Goal: Complete application form

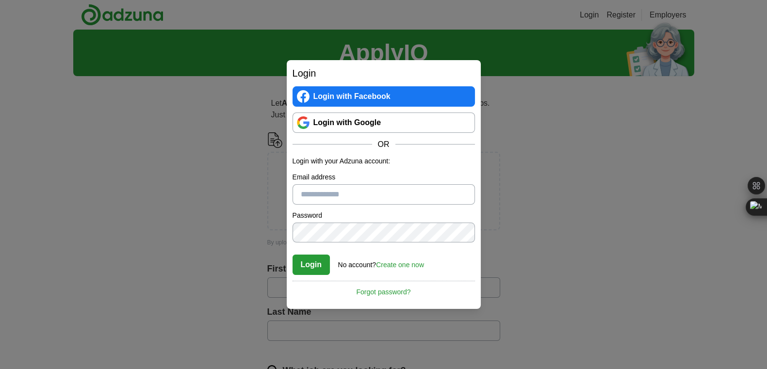
click at [408, 124] on link "Login with Google" at bounding box center [384, 123] width 182 height 20
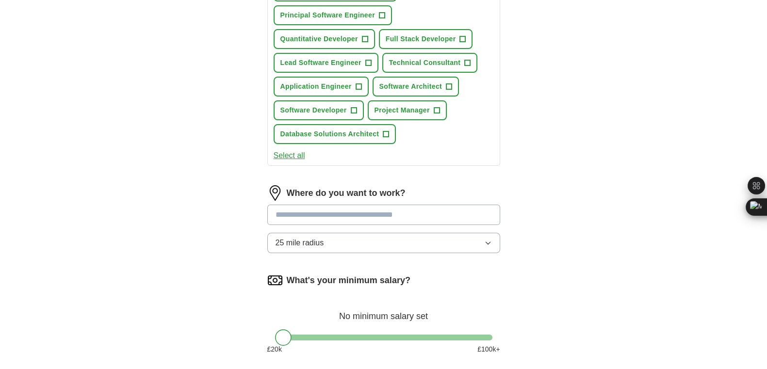
scroll to position [455, 0]
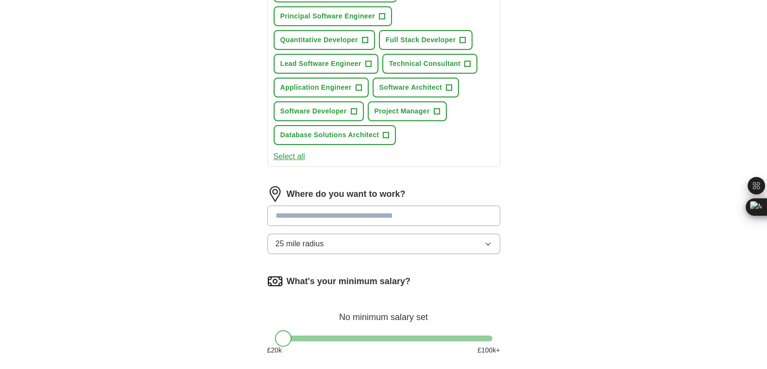
click at [449, 217] on input at bounding box center [383, 216] width 233 height 20
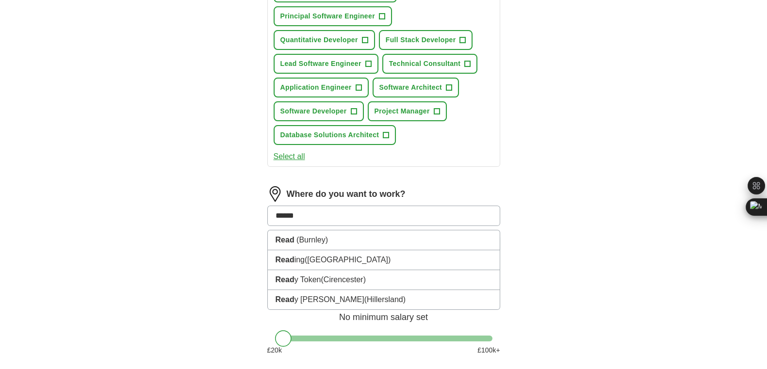
type input "*******"
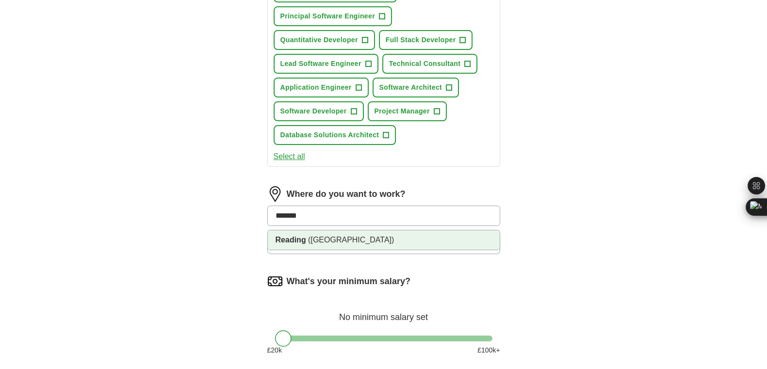
click at [450, 231] on li "Reading ([GEOGRAPHIC_DATA])" at bounding box center [384, 240] width 232 height 19
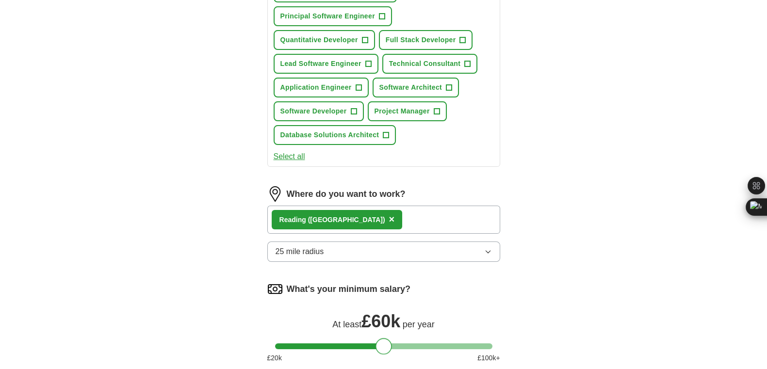
drag, startPoint x: 281, startPoint y: 347, endPoint x: 379, endPoint y: 346, distance: 97.5
click at [379, 346] on div at bounding box center [384, 346] width 16 height 16
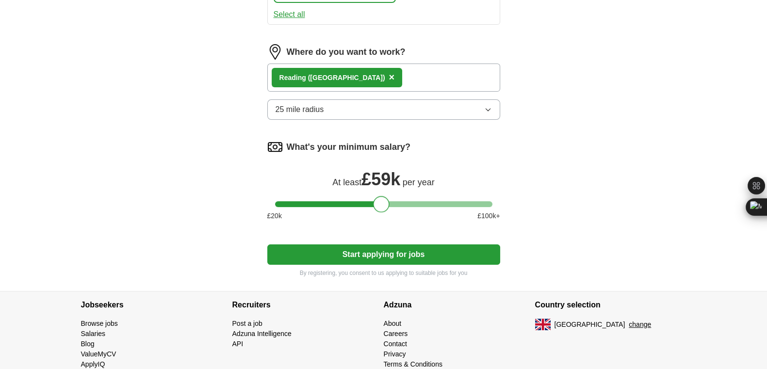
scroll to position [624, 0]
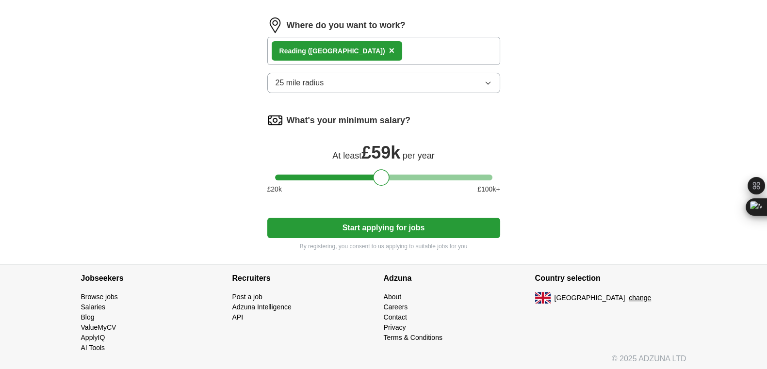
click at [421, 225] on button "Start applying for jobs" at bounding box center [383, 228] width 233 height 20
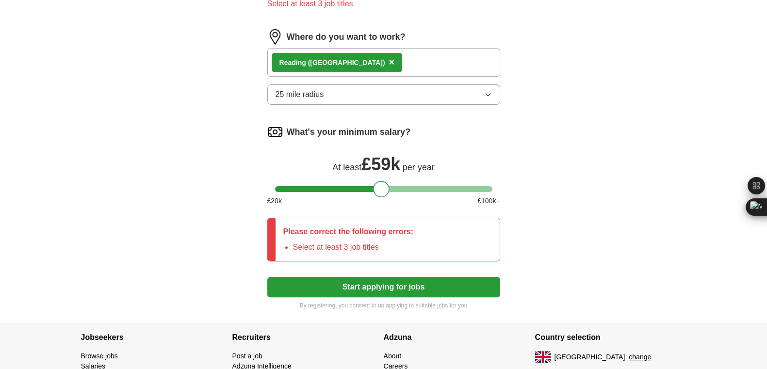
scroll to position [301, 0]
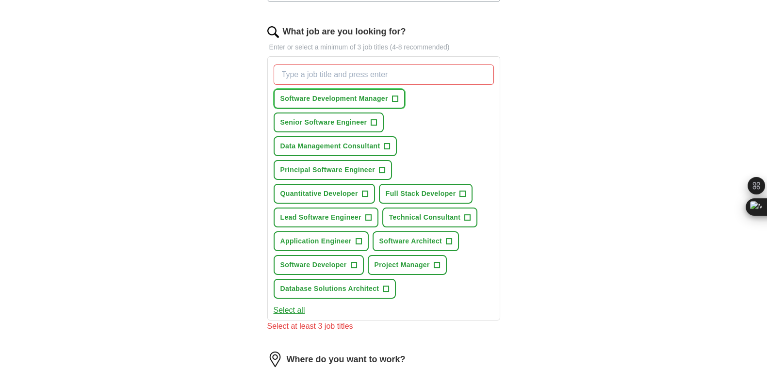
click at [390, 95] on button "Software Development Manager +" at bounding box center [340, 99] width 132 height 20
click at [375, 119] on span "+" at bounding box center [374, 123] width 6 height 8
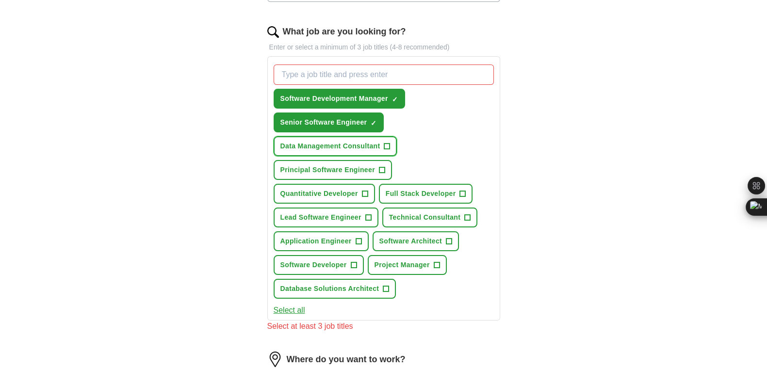
click at [384, 143] on span "+" at bounding box center [387, 147] width 6 height 8
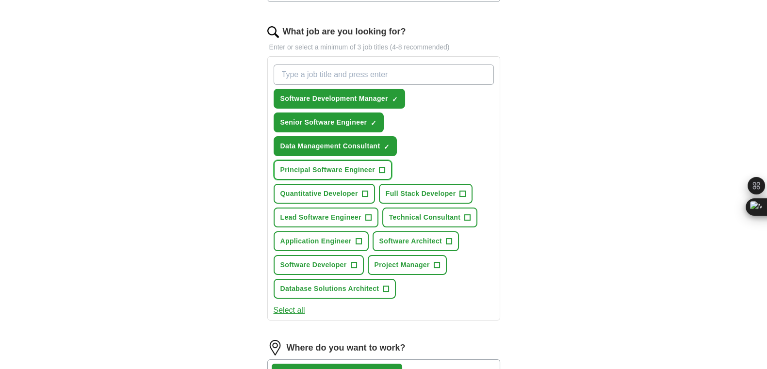
click at [384, 166] on span "+" at bounding box center [382, 170] width 6 height 8
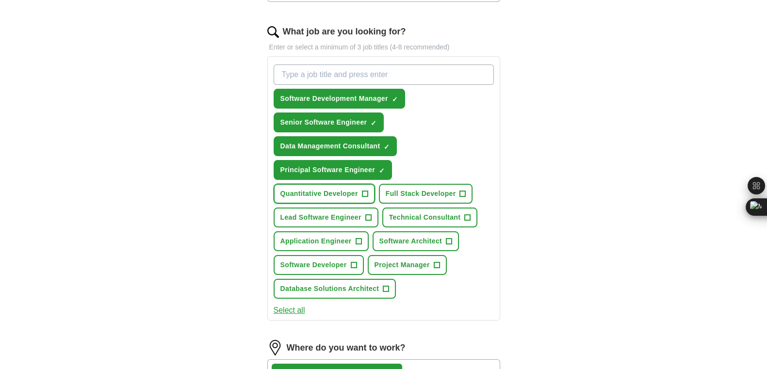
click at [369, 190] on button "Quantitative Developer +" at bounding box center [324, 194] width 101 height 20
click at [458, 188] on button "Full Stack Developer +" at bounding box center [426, 194] width 94 height 20
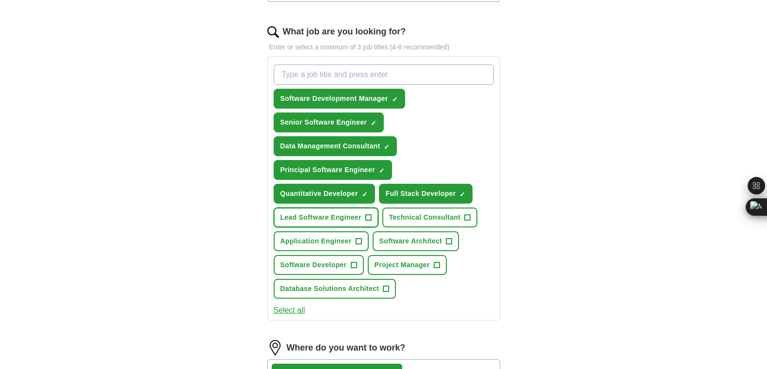
click at [370, 214] on span "+" at bounding box center [368, 218] width 6 height 8
click at [357, 238] on span "+" at bounding box center [359, 242] width 6 height 8
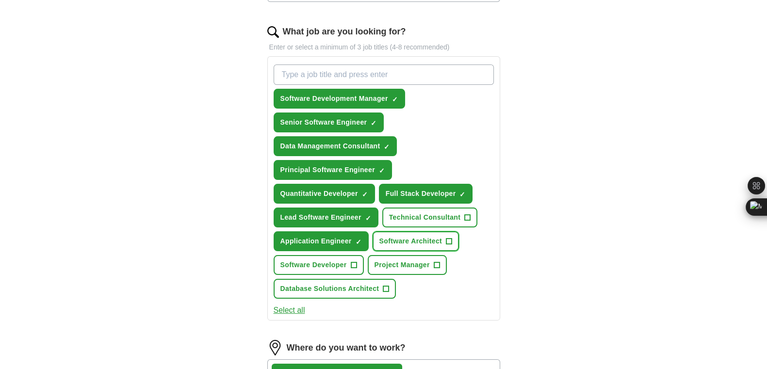
click at [439, 240] on span "Software Architect" at bounding box center [410, 241] width 63 height 10
click at [470, 218] on span "+" at bounding box center [468, 218] width 6 height 8
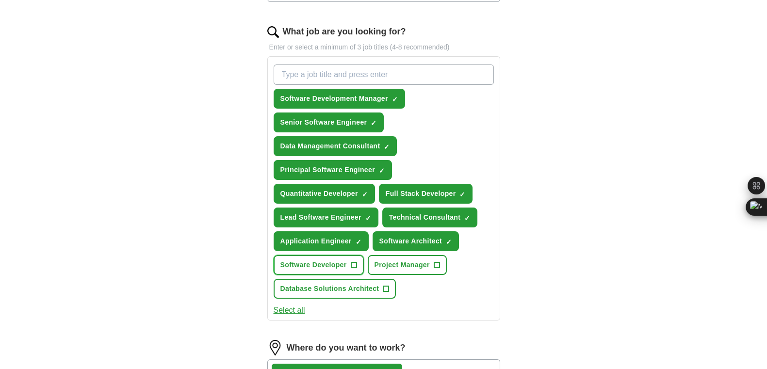
click at [356, 262] on span "+" at bounding box center [354, 266] width 6 height 8
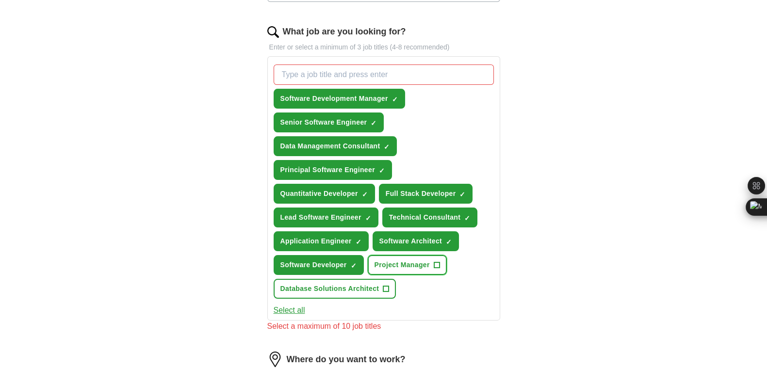
click at [434, 262] on span "+" at bounding box center [437, 265] width 6 height 6
click at [374, 287] on span "Database Solutions Architect" at bounding box center [329, 289] width 99 height 10
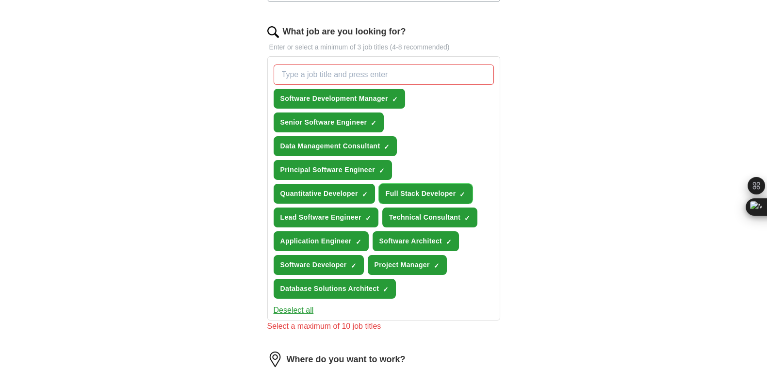
click at [459, 190] on button "Full Stack Developer ✓ ×" at bounding box center [426, 194] width 94 height 20
click at [384, 95] on span "Software Development Manager" at bounding box center [334, 99] width 108 height 10
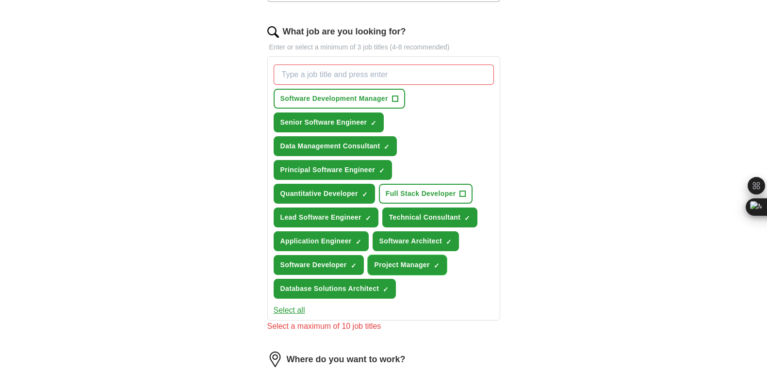
click at [430, 255] on button "Project Manager ✓ ×" at bounding box center [407, 265] width 79 height 20
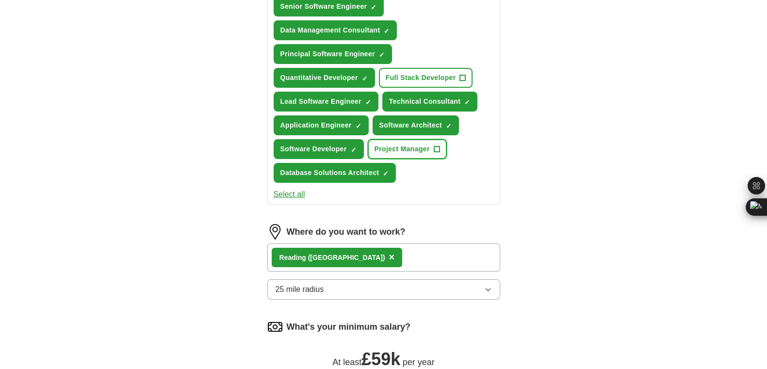
scroll to position [669, 0]
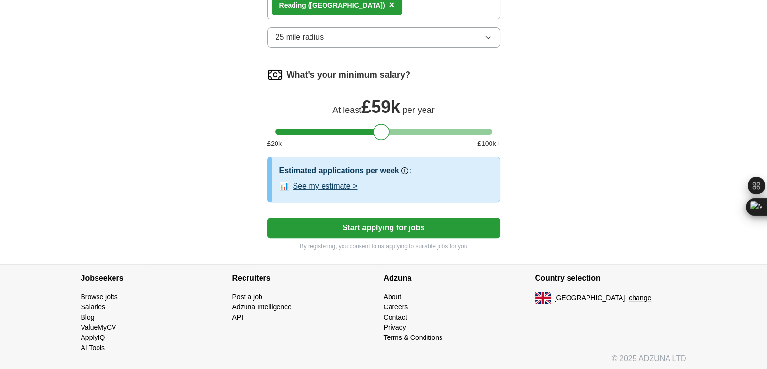
click at [419, 226] on button "Start applying for jobs" at bounding box center [383, 228] width 233 height 20
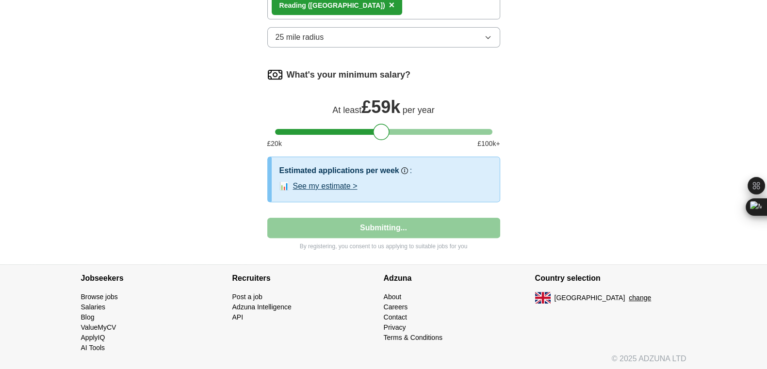
select select "**"
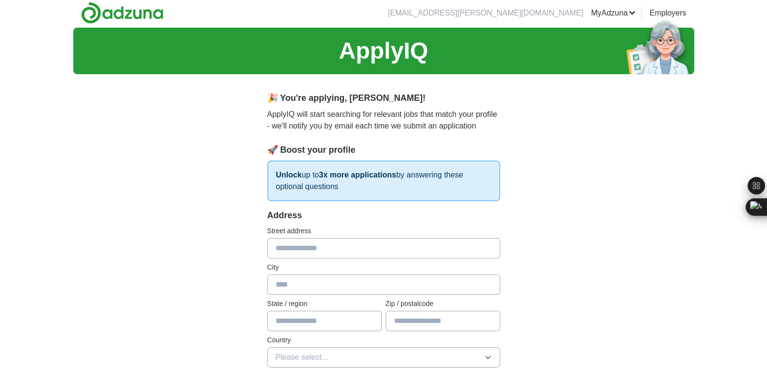
scroll to position [0, 0]
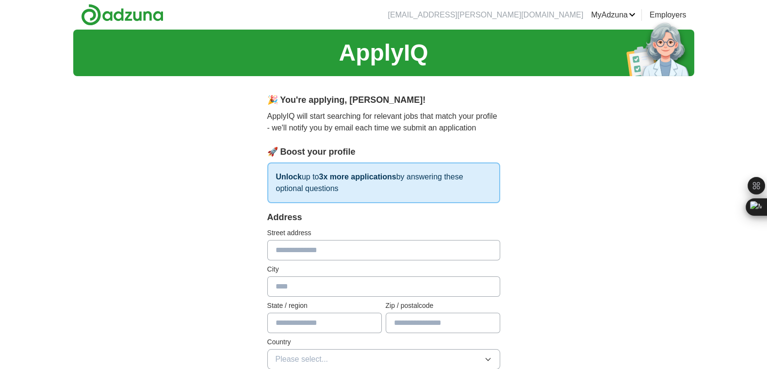
click at [389, 250] on input "text" at bounding box center [383, 250] width 233 height 20
type input "**********"
type input "*********"
type input "********"
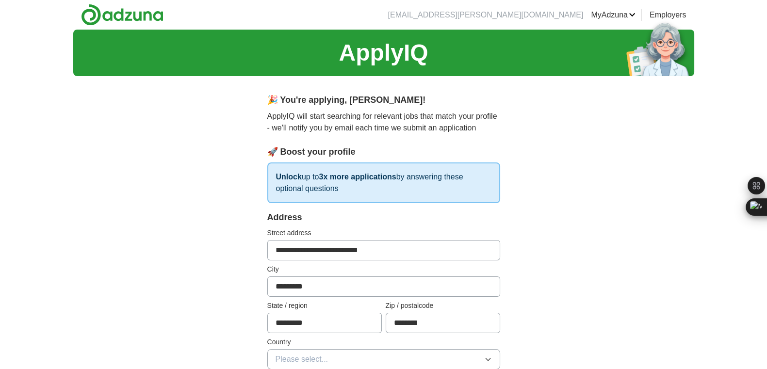
click at [432, 353] on button "Please select..." at bounding box center [383, 359] width 233 height 20
click at [487, 362] on icon "button" at bounding box center [488, 360] width 8 height 8
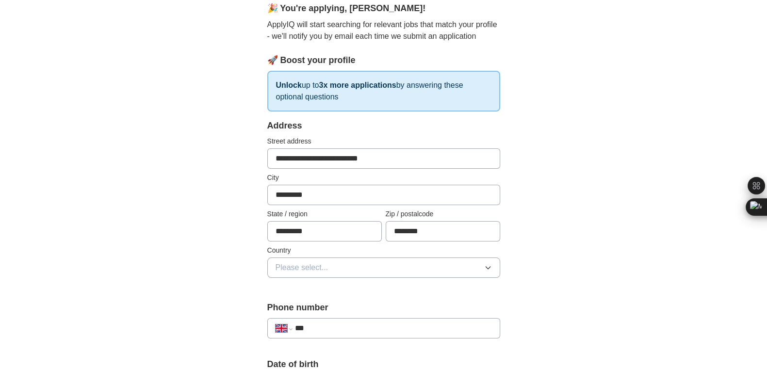
scroll to position [152, 0]
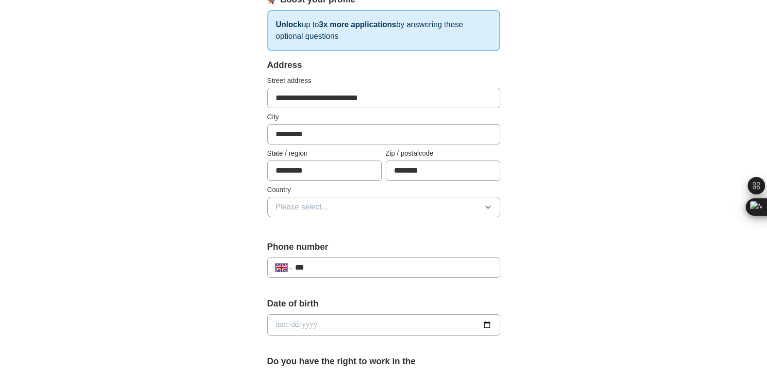
click at [480, 206] on button "Please select..." at bounding box center [383, 207] width 233 height 20
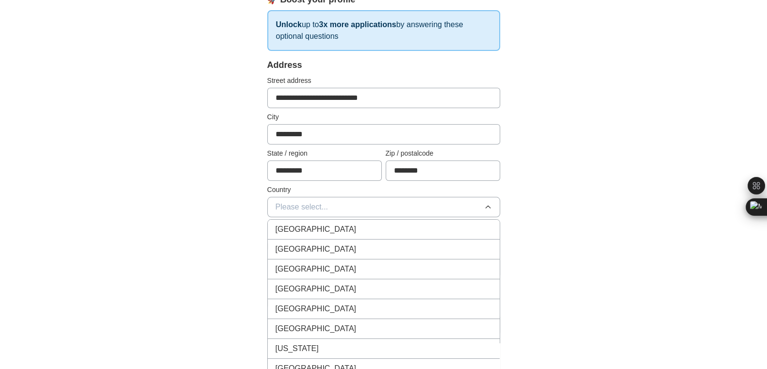
click at [449, 230] on div "[GEOGRAPHIC_DATA]" at bounding box center [384, 230] width 216 height 12
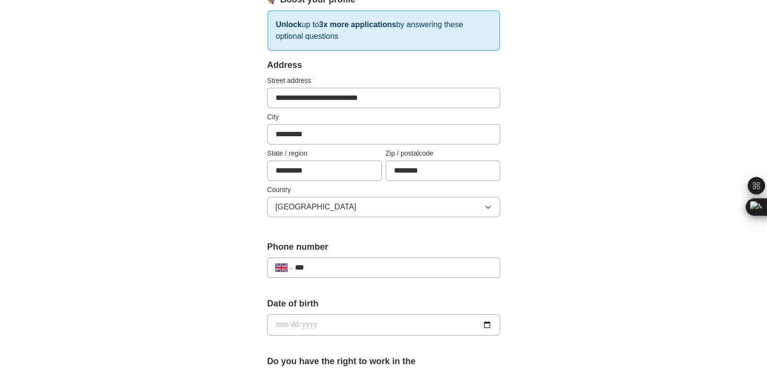
click at [399, 266] on input "***" at bounding box center [393, 268] width 197 height 12
type input "**********"
click at [280, 324] on input "date" at bounding box center [383, 324] width 233 height 21
type input "**********"
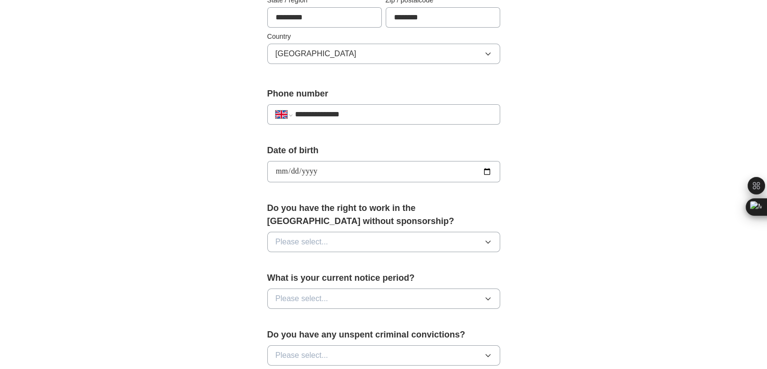
scroll to position [376, 0]
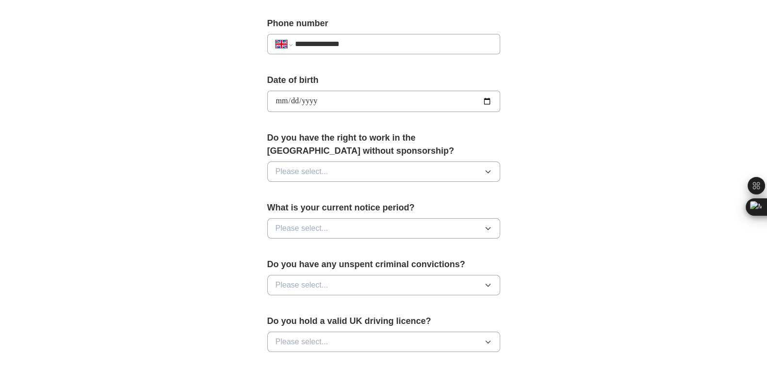
click at [440, 174] on button "Please select..." at bounding box center [383, 172] width 233 height 20
click at [411, 193] on div "Yes" at bounding box center [384, 194] width 216 height 12
click at [360, 231] on button "Please select..." at bounding box center [383, 228] width 233 height 20
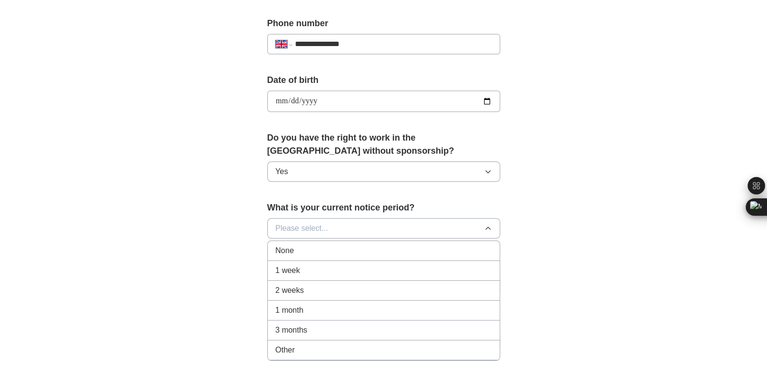
click at [358, 311] on div "1 month" at bounding box center [384, 311] width 216 height 12
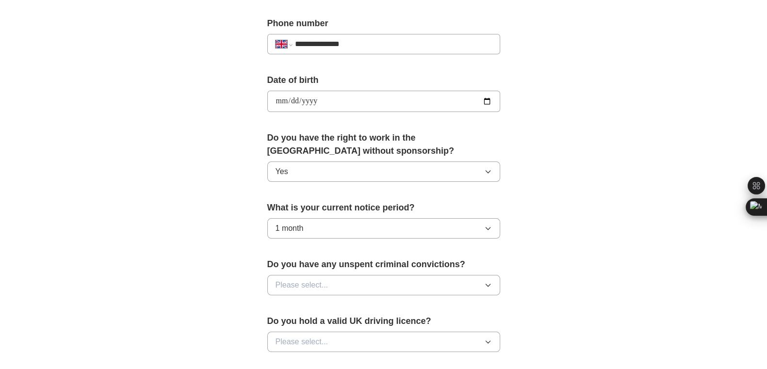
click at [353, 280] on button "Please select..." at bounding box center [383, 285] width 233 height 20
click at [332, 326] on div "No" at bounding box center [384, 328] width 216 height 12
click at [345, 341] on button "Please select..." at bounding box center [383, 342] width 233 height 20
click at [318, 359] on div "Yes" at bounding box center [384, 365] width 216 height 12
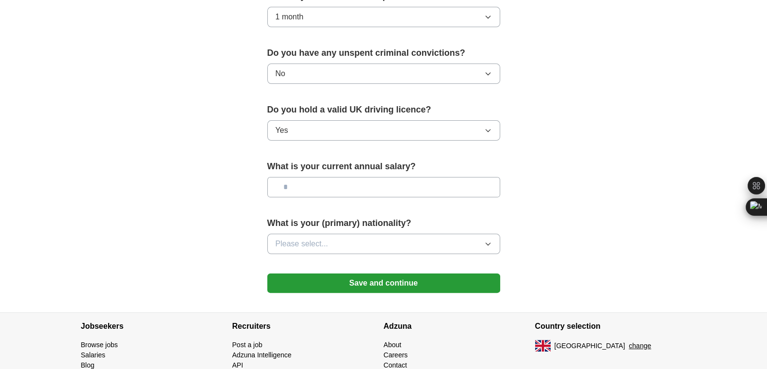
scroll to position [589, 0]
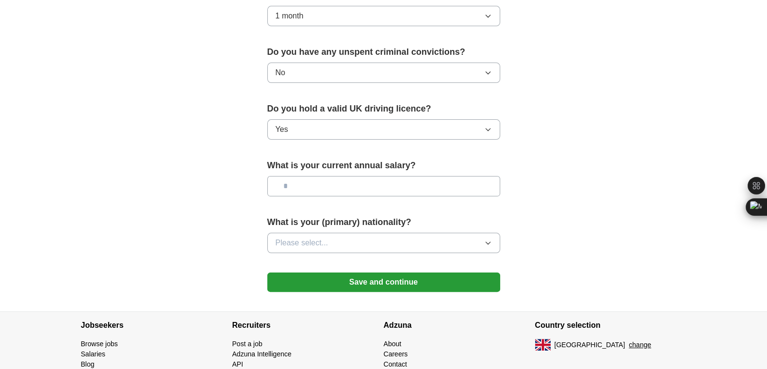
click at [380, 187] on input "text" at bounding box center [383, 186] width 233 height 20
type input "*******"
click at [382, 236] on button "Please select..." at bounding box center [383, 243] width 233 height 20
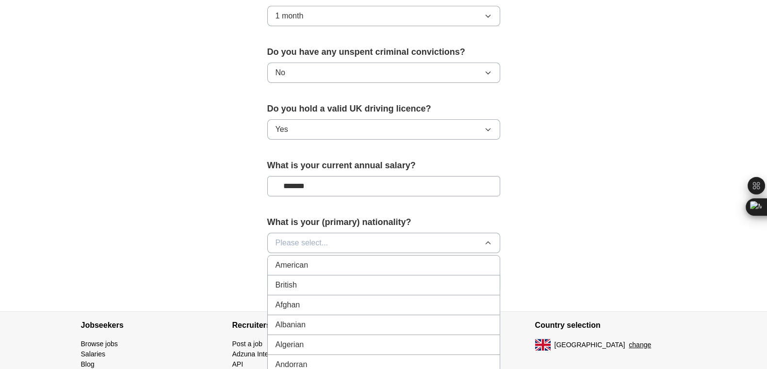
click at [387, 280] on div "British" at bounding box center [384, 286] width 216 height 12
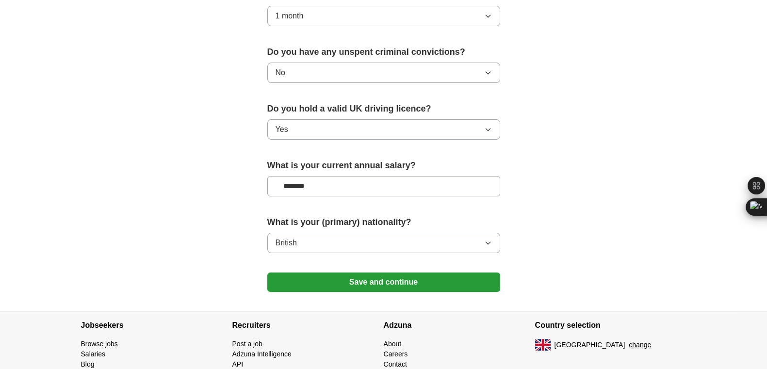
click at [387, 280] on button "Save and continue" at bounding box center [383, 282] width 233 height 19
